Goal: Entertainment & Leisure: Consume media (video, audio)

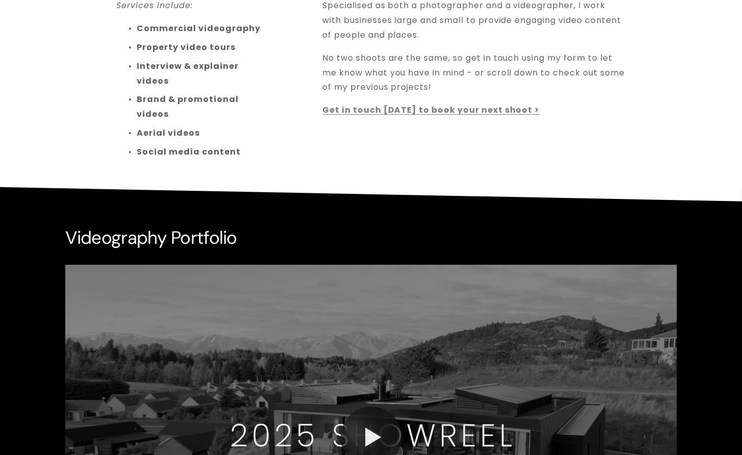
scroll to position [612, 0]
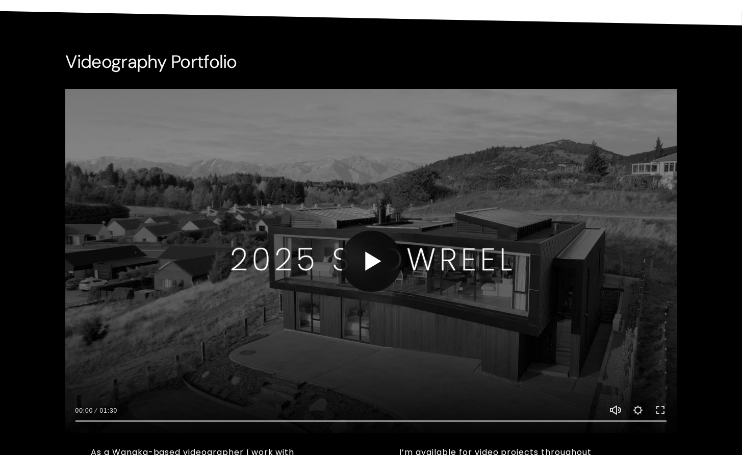
click at [375, 259] on button "Play" at bounding box center [371, 261] width 61 height 61
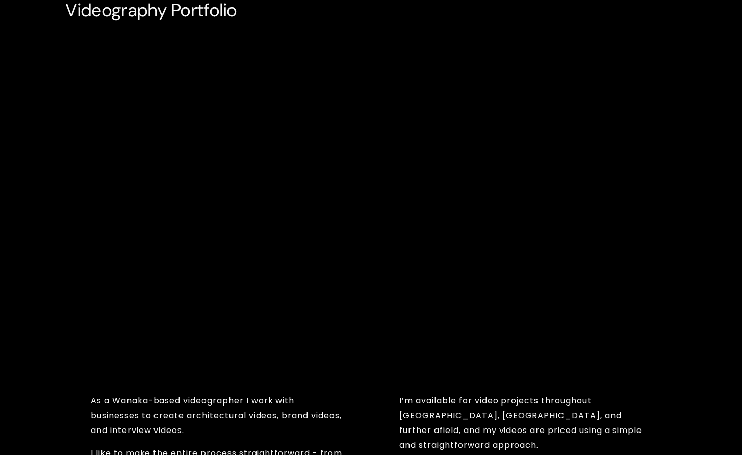
scroll to position [663, 0]
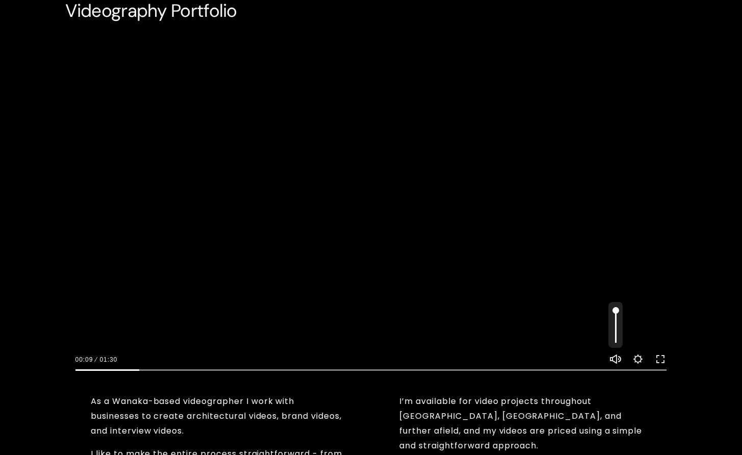
type input "11.09"
type input "0.5"
type input "11.39"
type input "0.4"
type input "11.68"
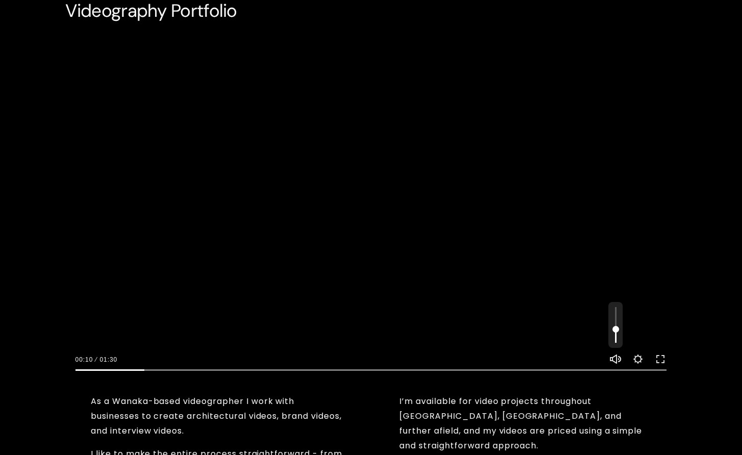
type input "0.3"
type input "11.97"
type input "0.1"
type input "12.56"
type input "0.25"
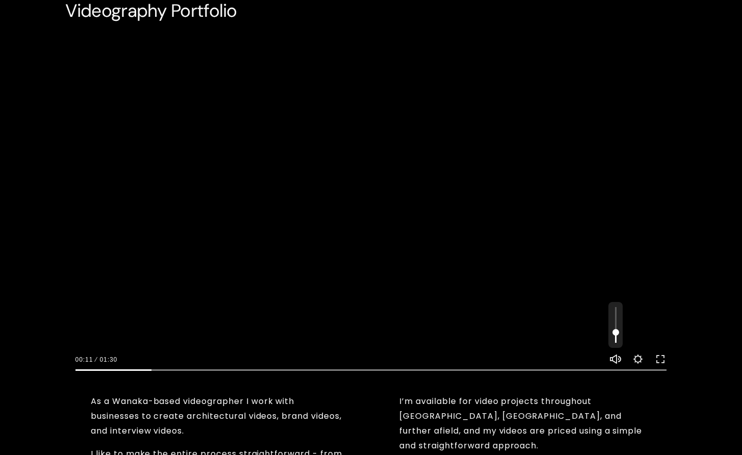
type input "13.15"
drag, startPoint x: 615, startPoint y: 313, endPoint x: 616, endPoint y: 334, distance: 21.5
type input "0.25"
click at [616, 334] on input "Volume" at bounding box center [616, 325] width 14 height 46
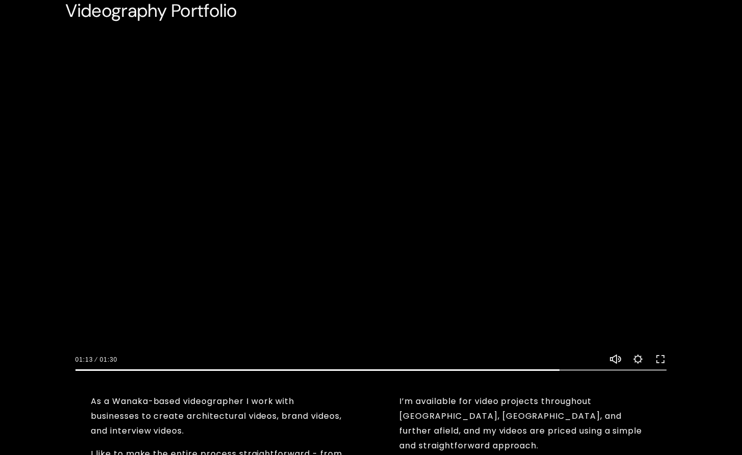
click at [376, 202] on button "Play" at bounding box center [371, 210] width 61 height 61
type input "82.1"
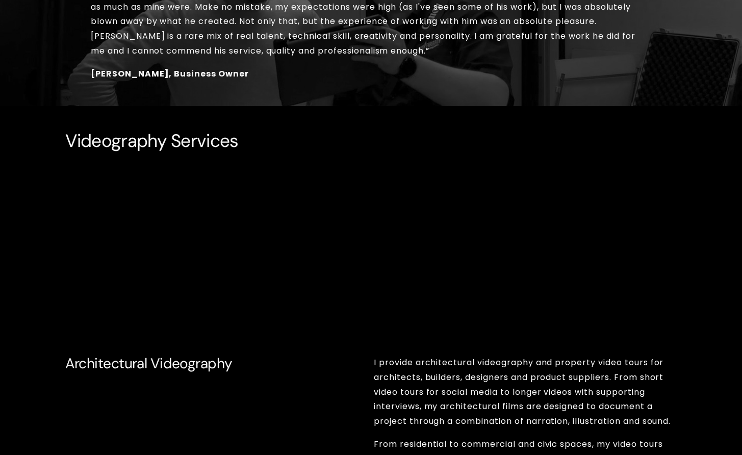
scroll to position [1275, 0]
